Goal: Task Accomplishment & Management: Use online tool/utility

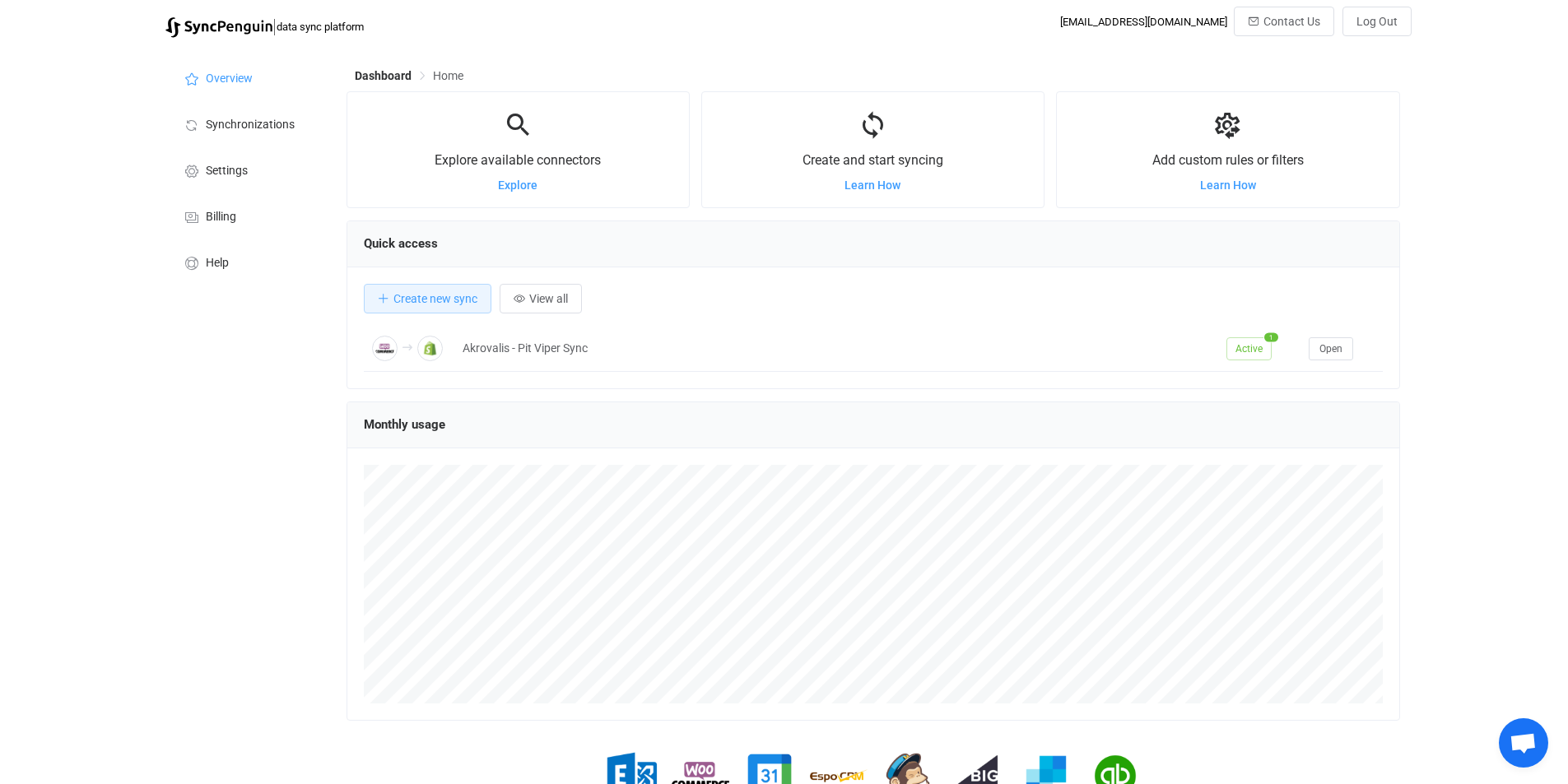
scroll to position [319, 1053]
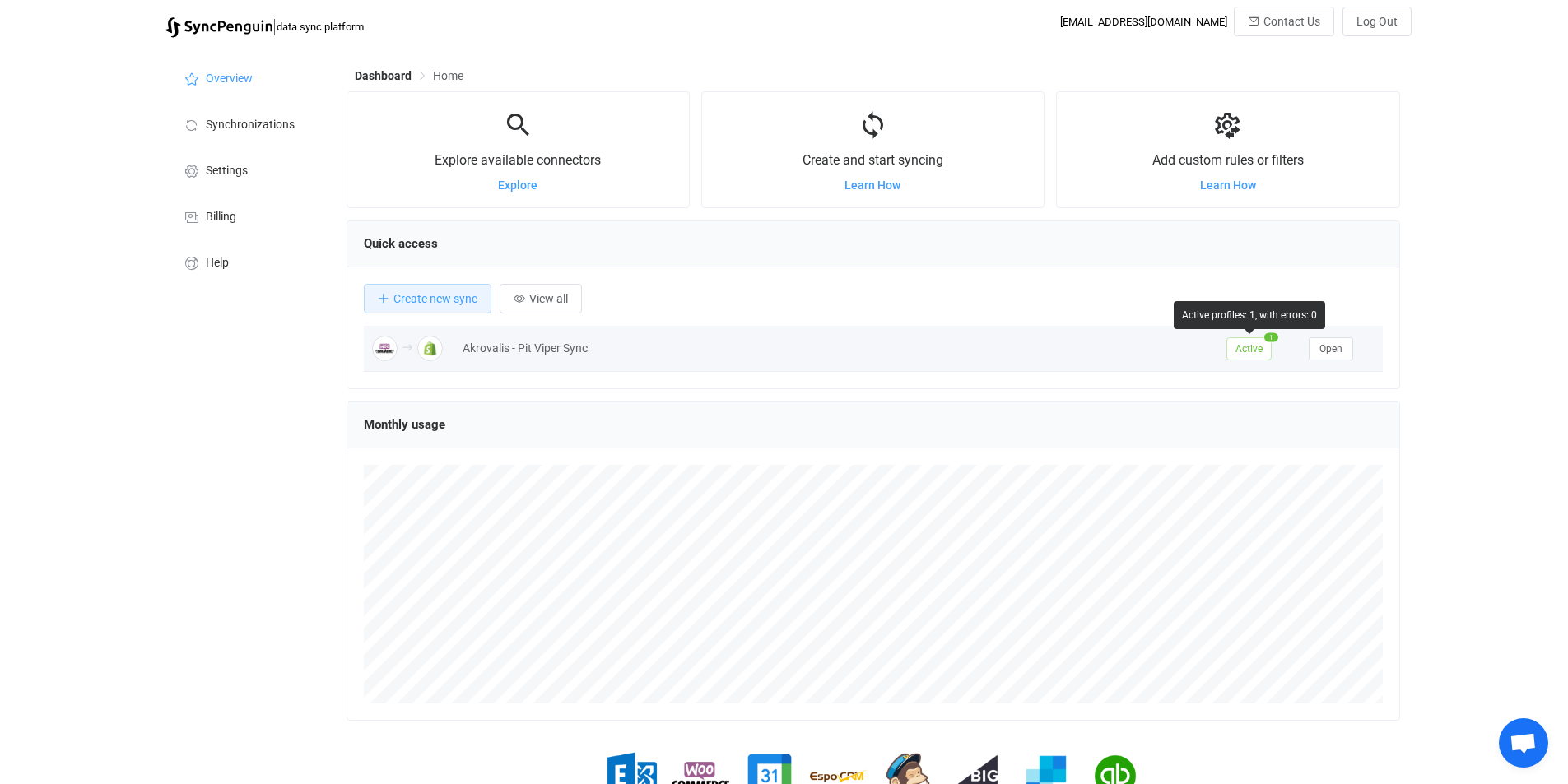
click at [1261, 354] on span "Active" at bounding box center [1249, 349] width 45 height 23
click at [1319, 348] on span "Open" at bounding box center [1331, 348] width 23 height 11
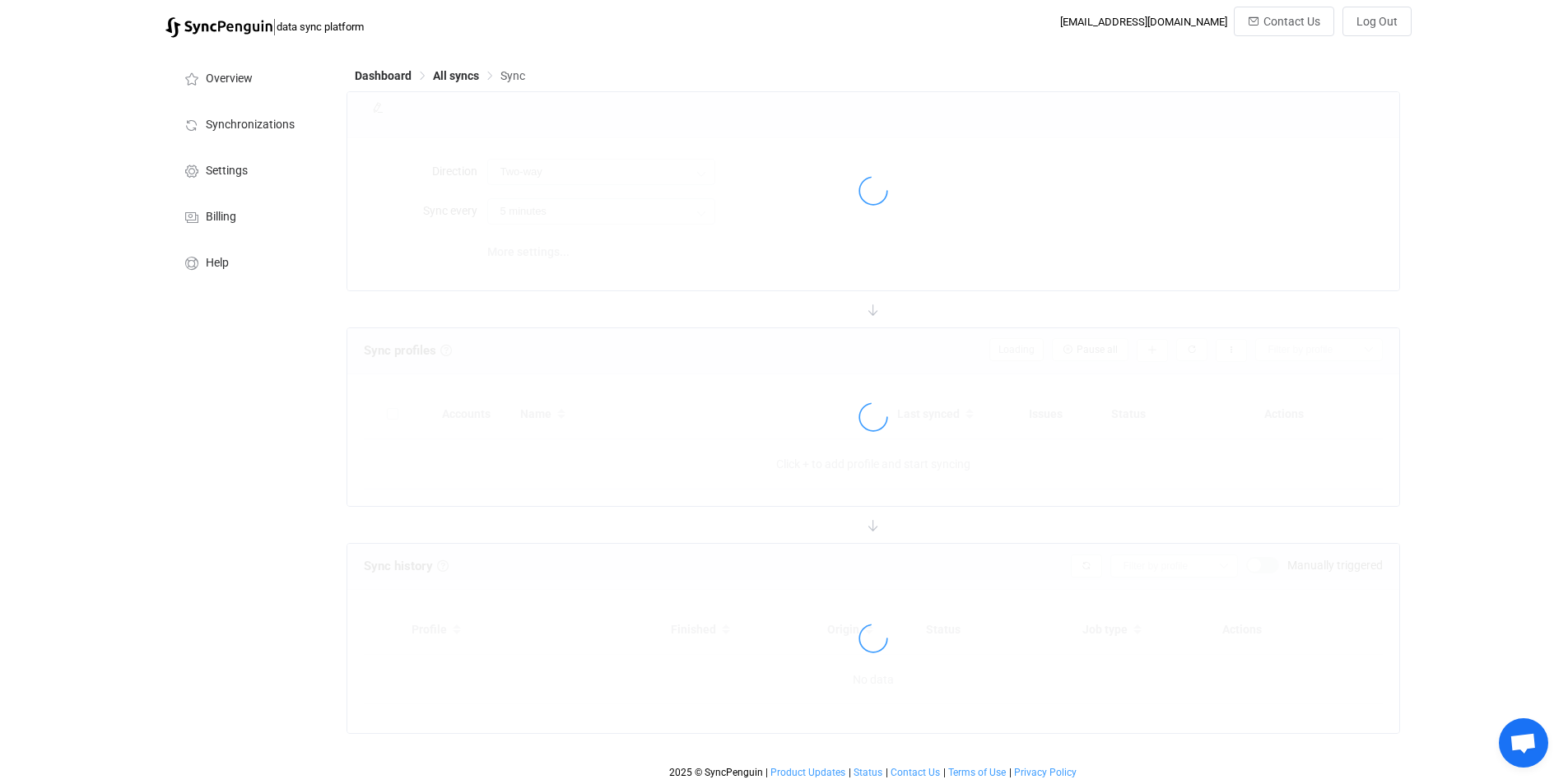
type input "WooCommerce → Shopify"
type input "2 hours"
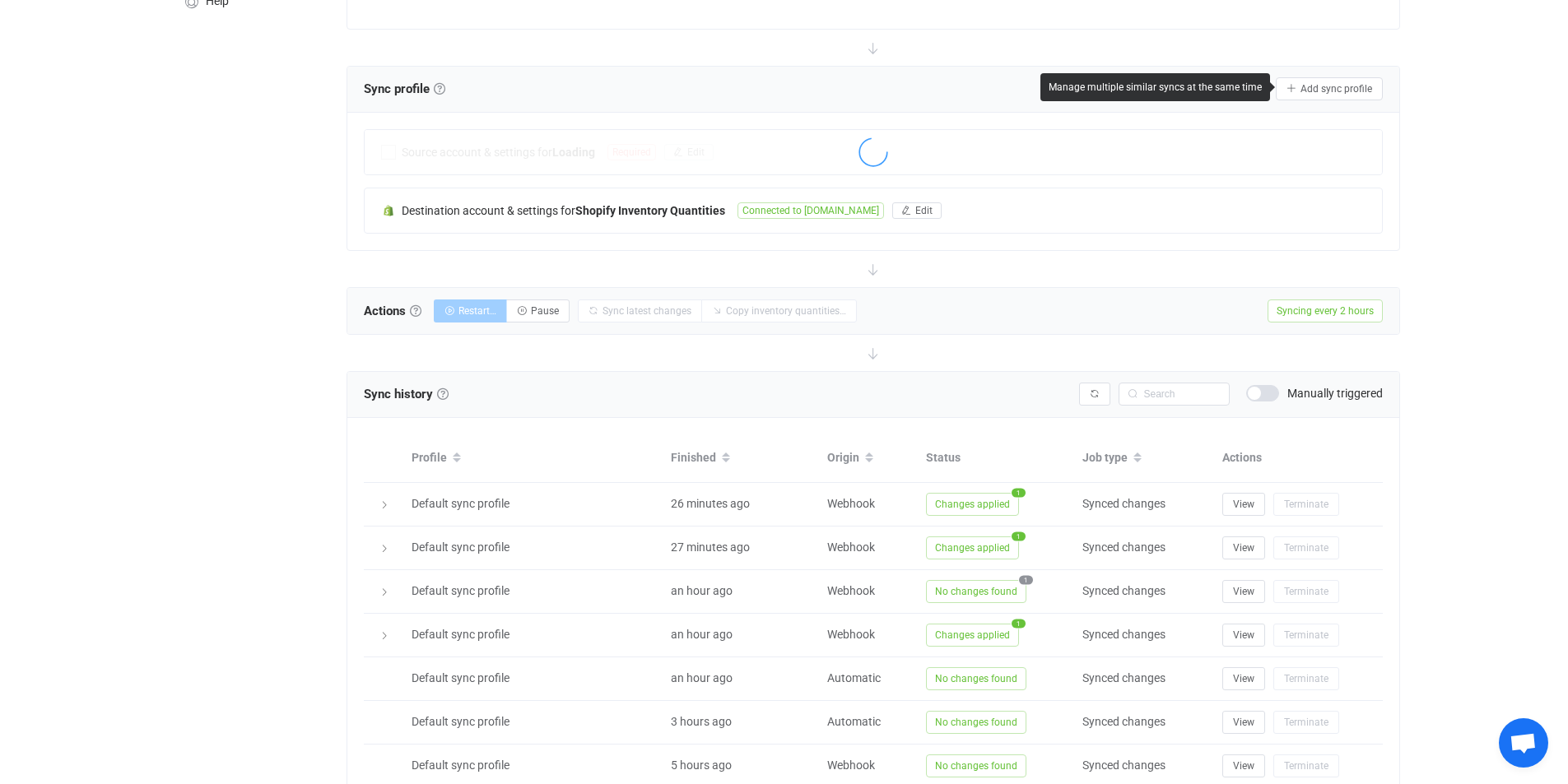
scroll to position [264, 0]
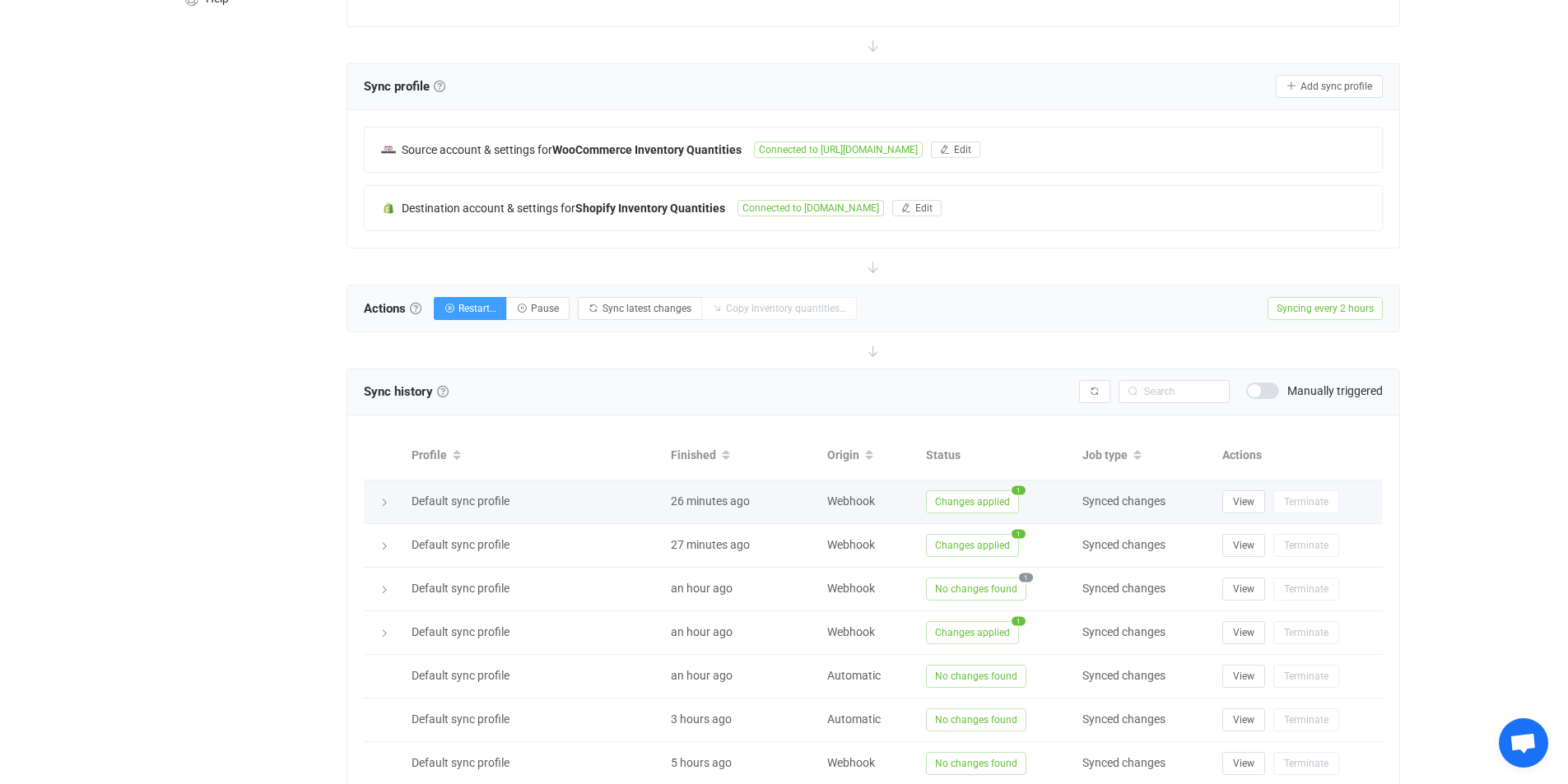
click at [983, 501] on span "Changes applied" at bounding box center [972, 502] width 93 height 23
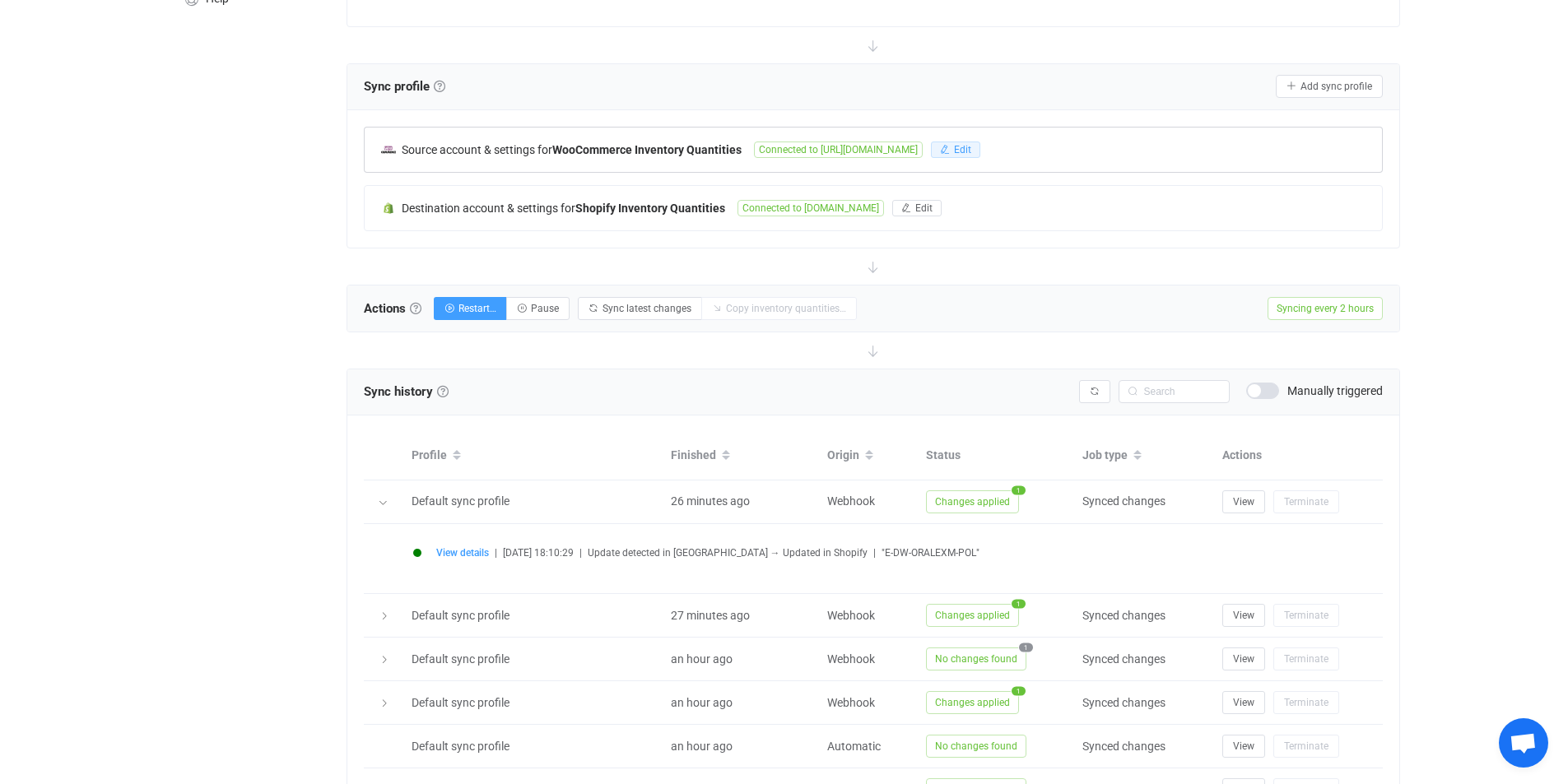
click at [971, 148] on span "Edit" at bounding box center [963, 149] width 18 height 11
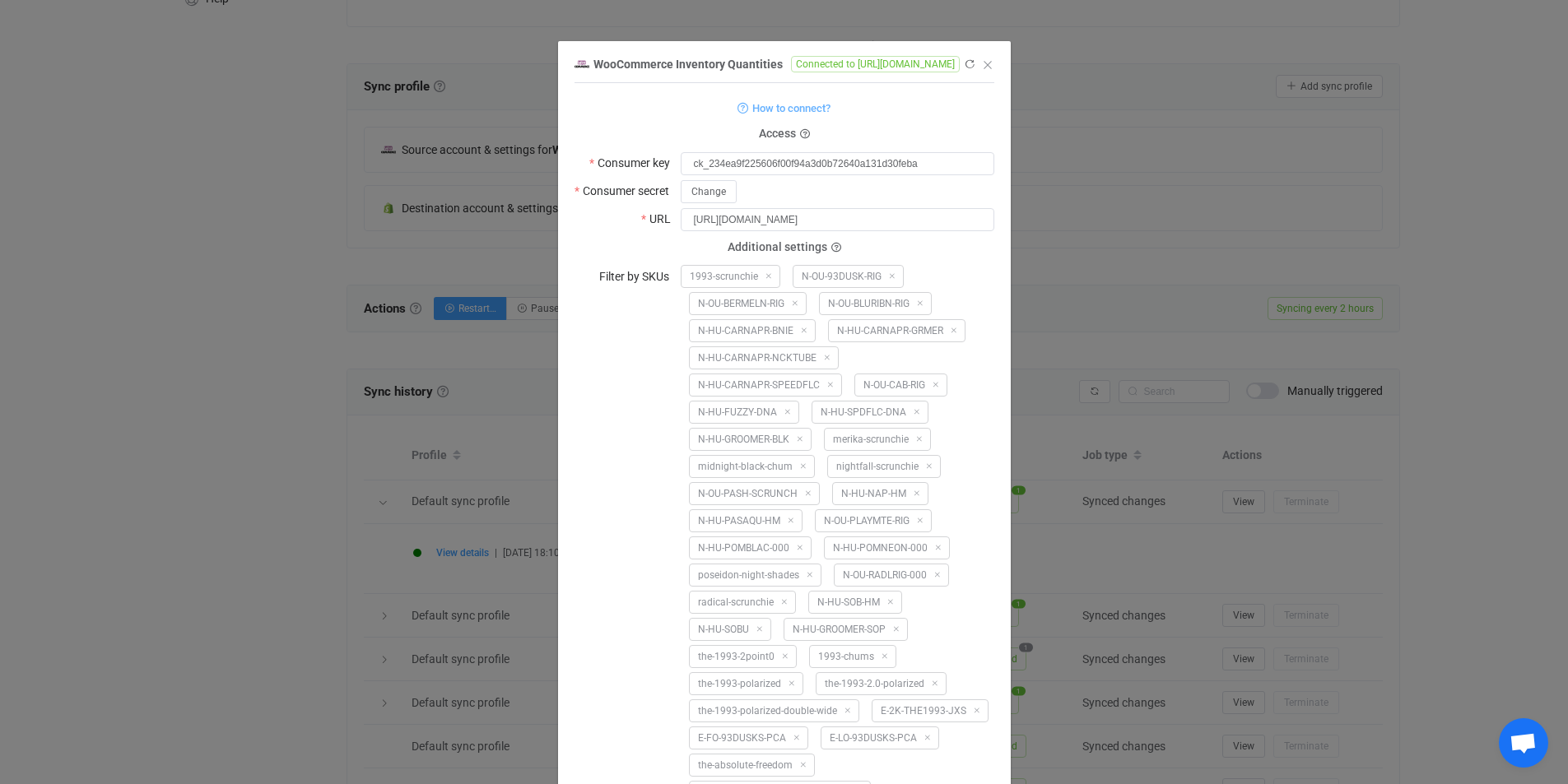
scroll to position [5171, 0]
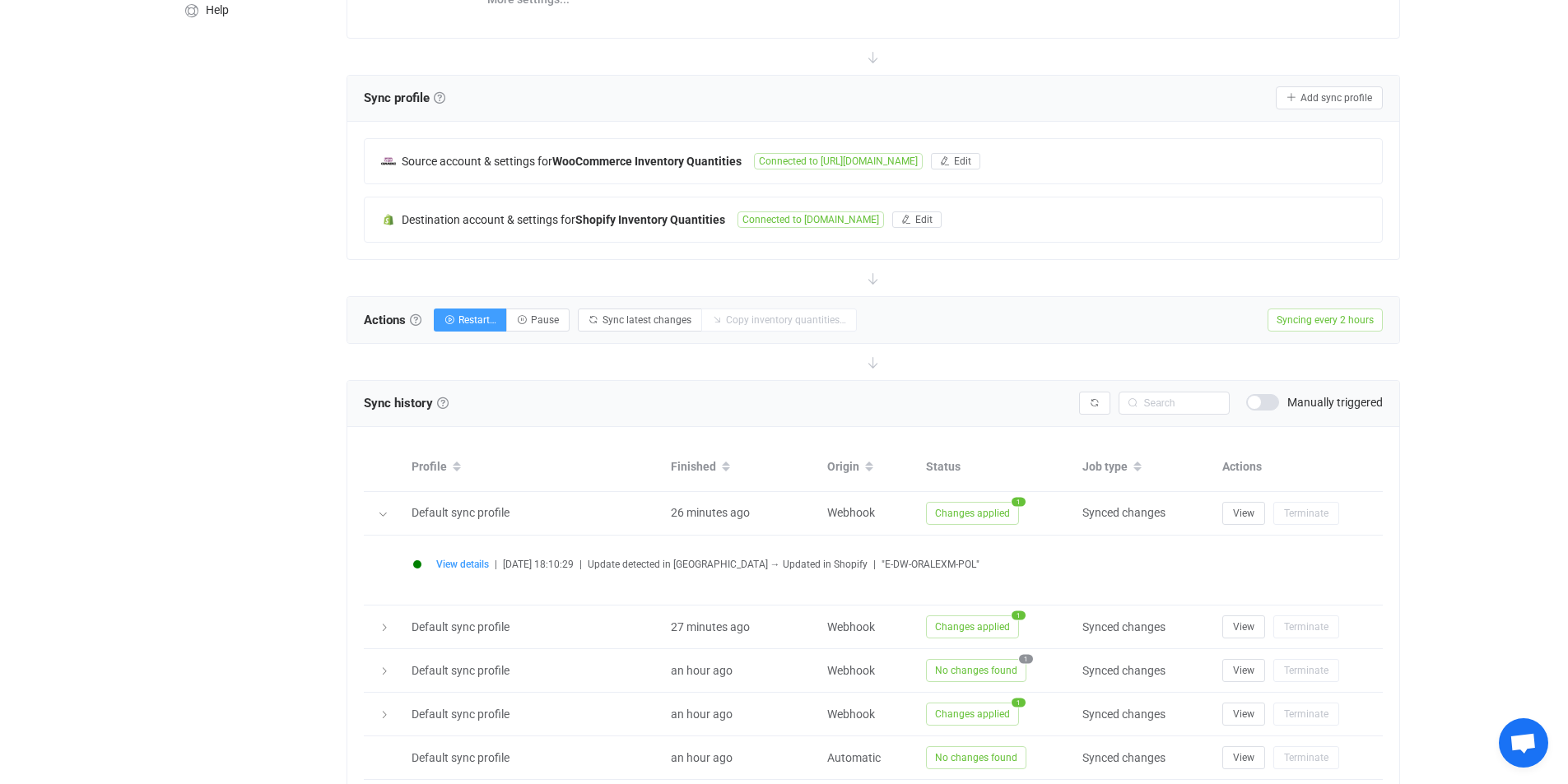
scroll to position [251, 0]
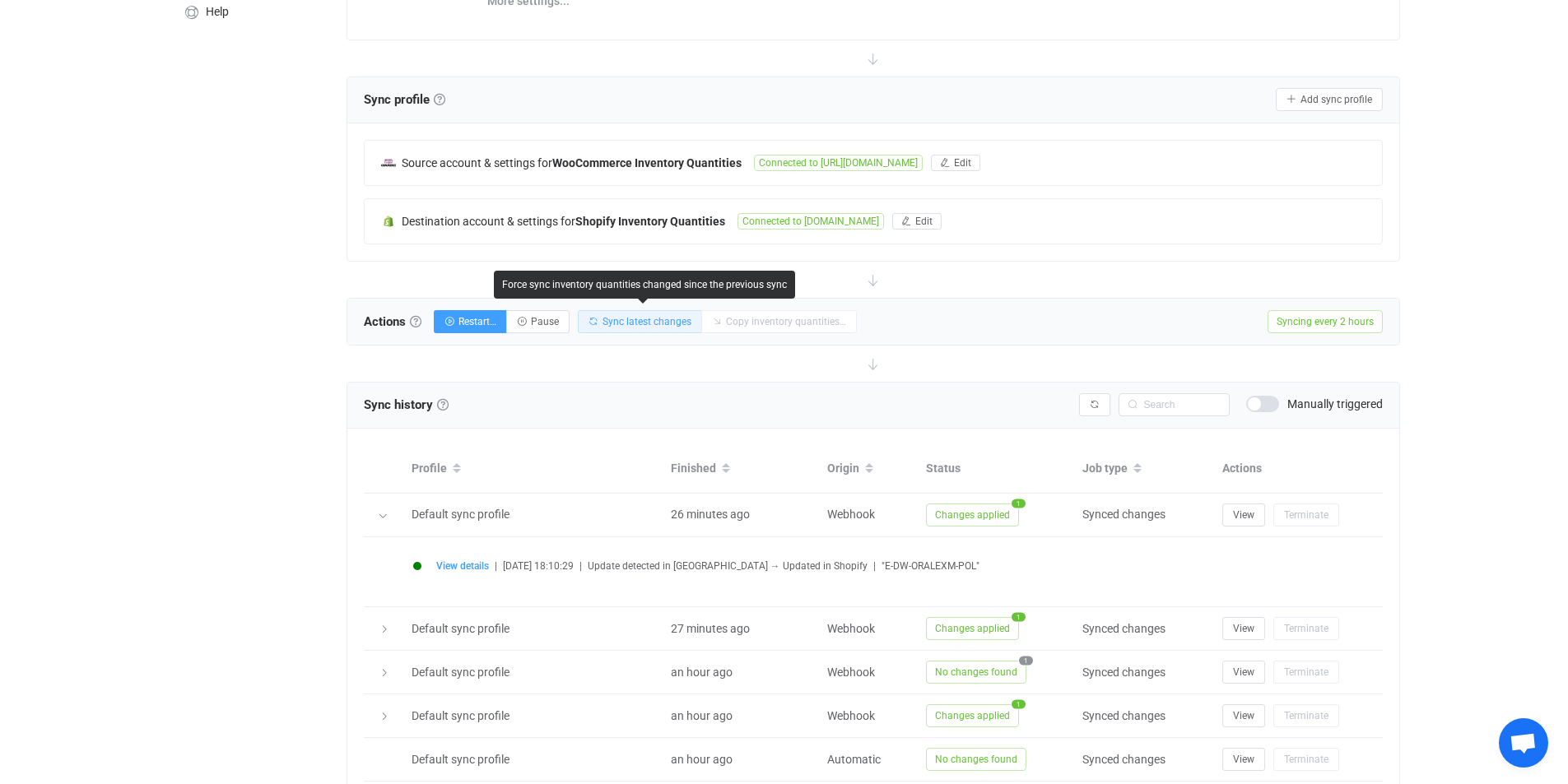
click at [654, 318] on span "Sync latest changes" at bounding box center [646, 321] width 89 height 11
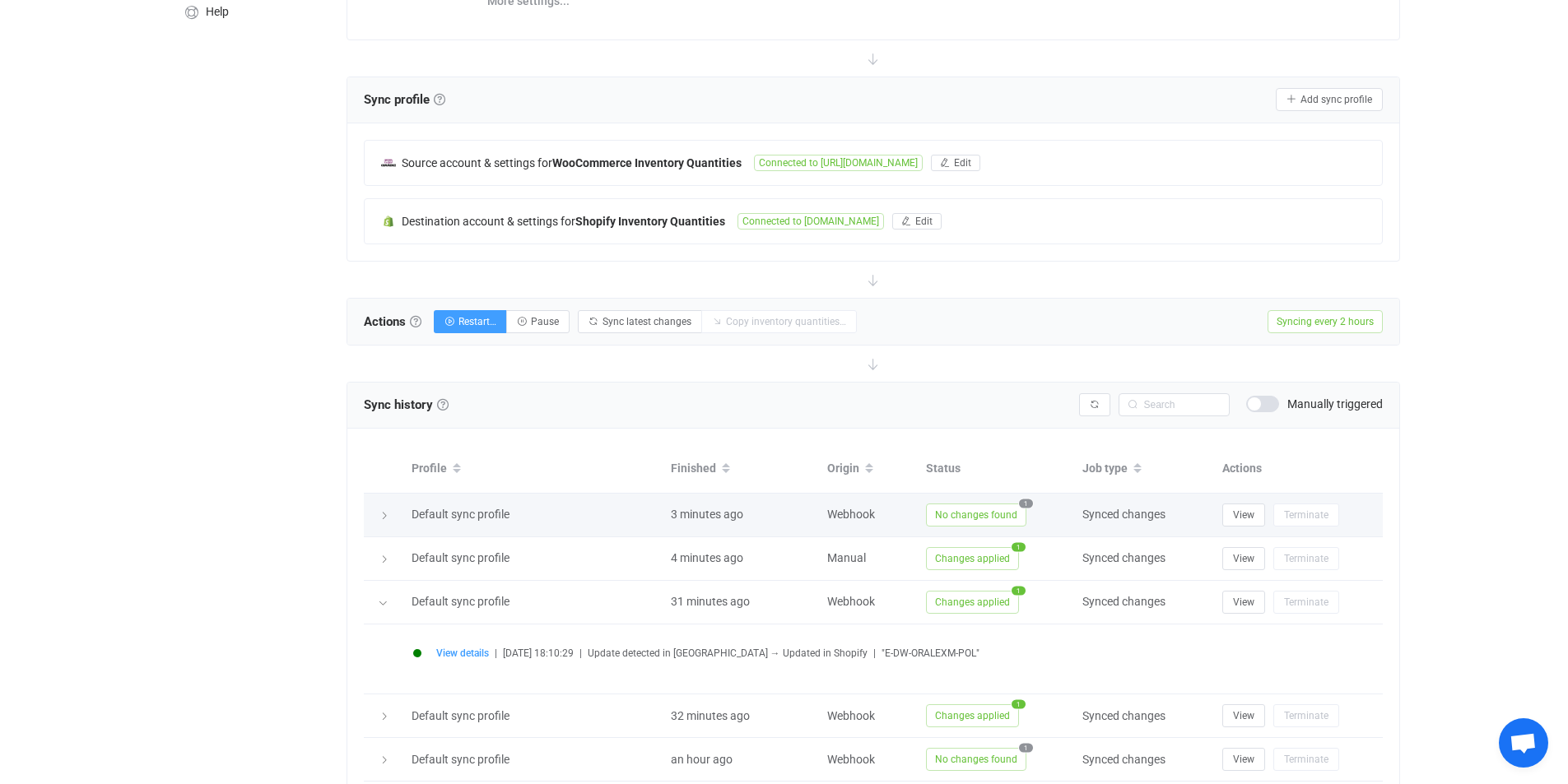
click at [972, 504] on span "No changes found" at bounding box center [976, 515] width 101 height 23
